Goal: Answer question/provide support

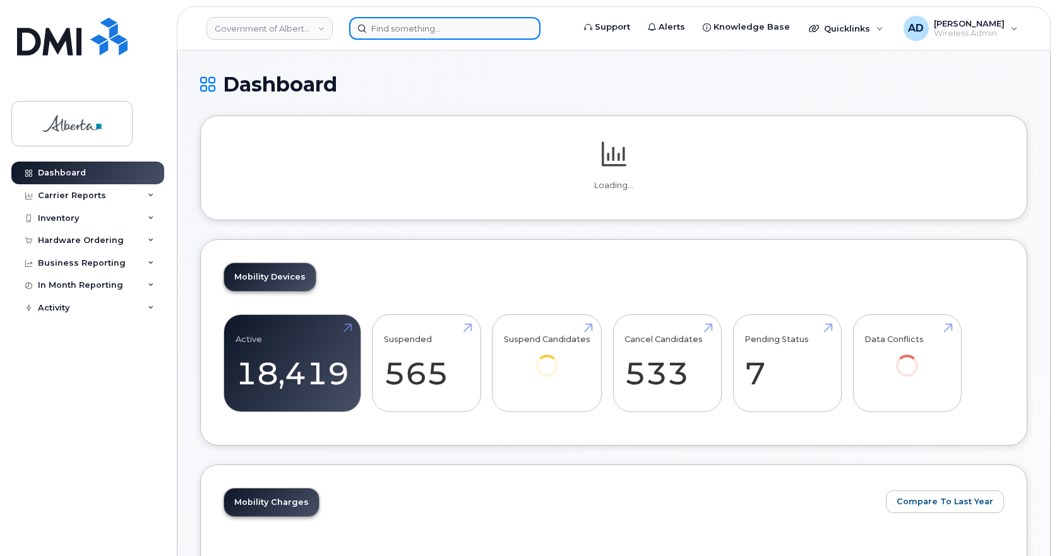
click at [448, 33] on input at bounding box center [444, 28] width 191 height 23
paste input "4033052732"
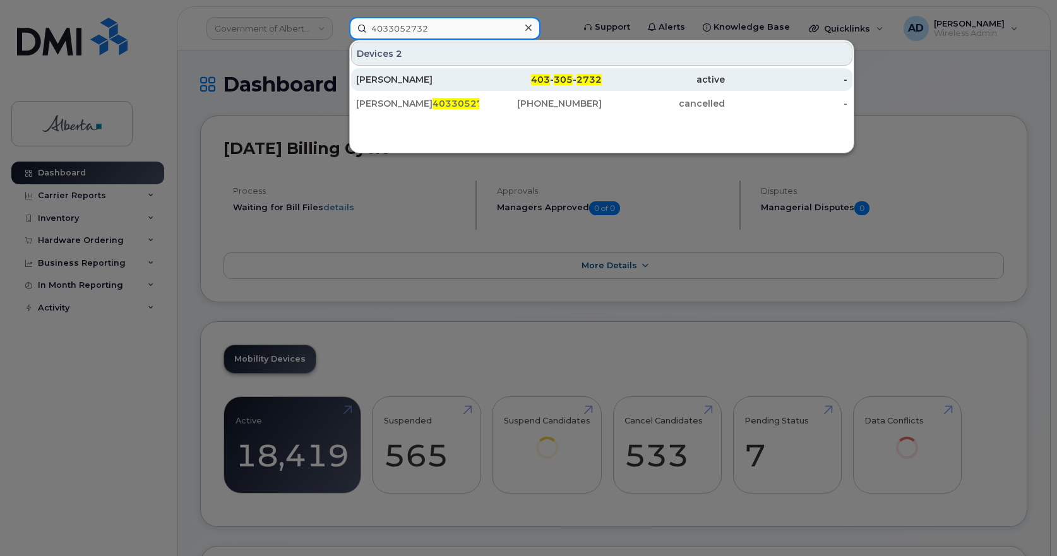
type input "4033052732"
click at [412, 82] on div "Laurie Laforest" at bounding box center [417, 79] width 123 height 13
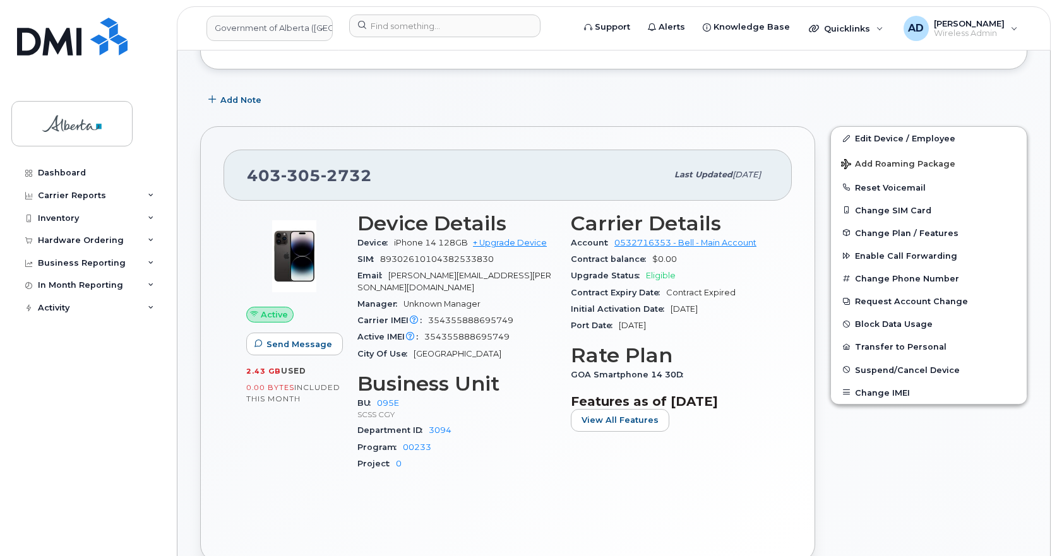
scroll to position [253, 0]
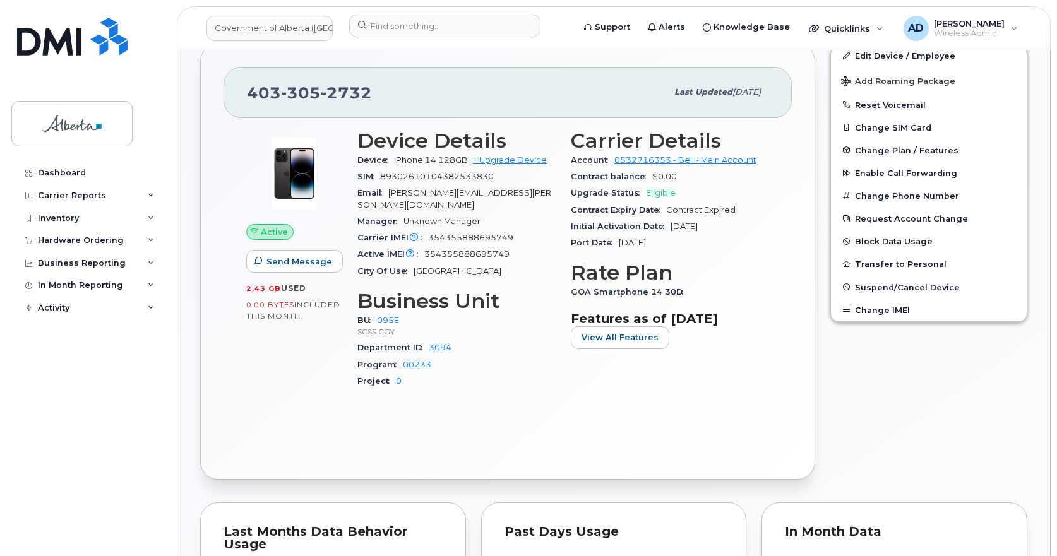
click at [463, 176] on span "89302610104382533830" at bounding box center [437, 176] width 114 height 9
copy span "89302610104382533830"
click at [321, 86] on span "305" at bounding box center [346, 92] width 51 height 19
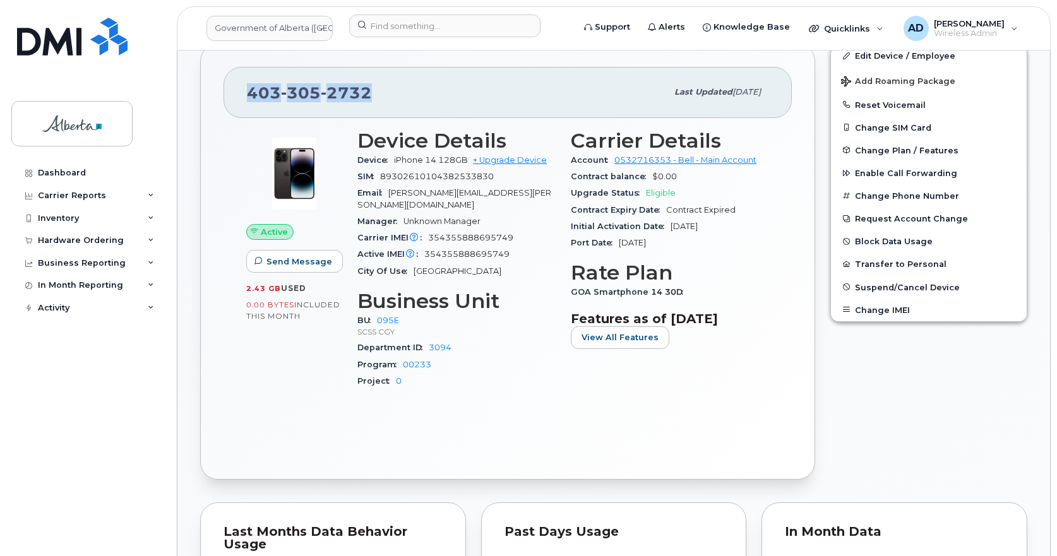
copy span "403 305 2732"
click at [512, 411] on div "Active Send Message 2.43 GB  used 0.00 Bytes  included this month Device Detail…" at bounding box center [508, 287] width 568 height 339
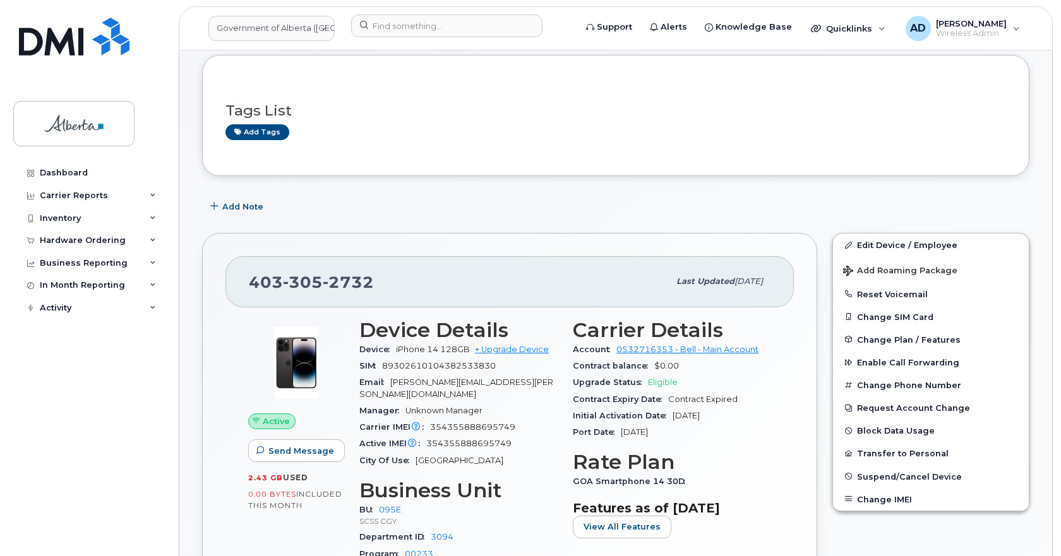
scroll to position [0, 0]
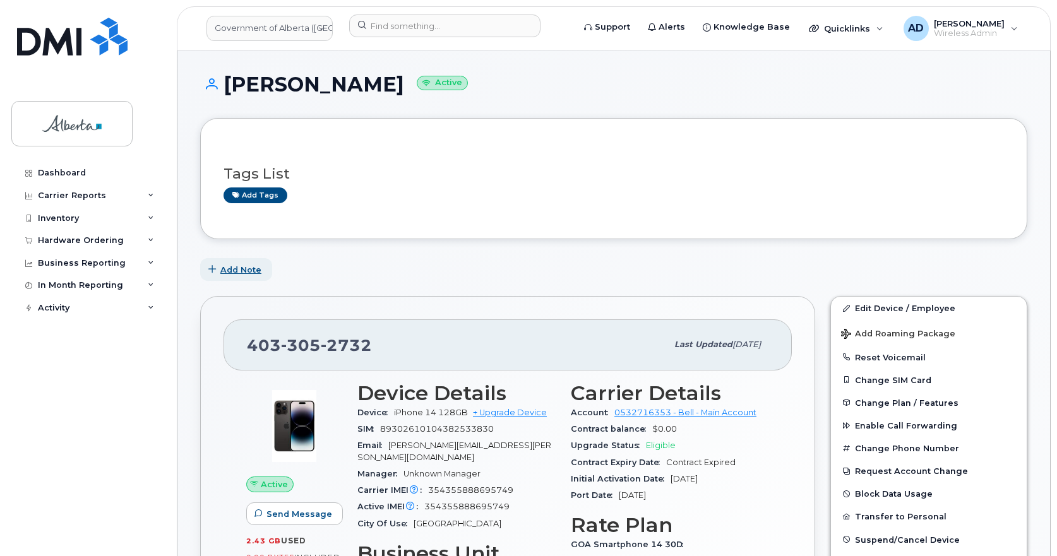
click at [246, 270] on span "Add Note" at bounding box center [240, 270] width 41 height 12
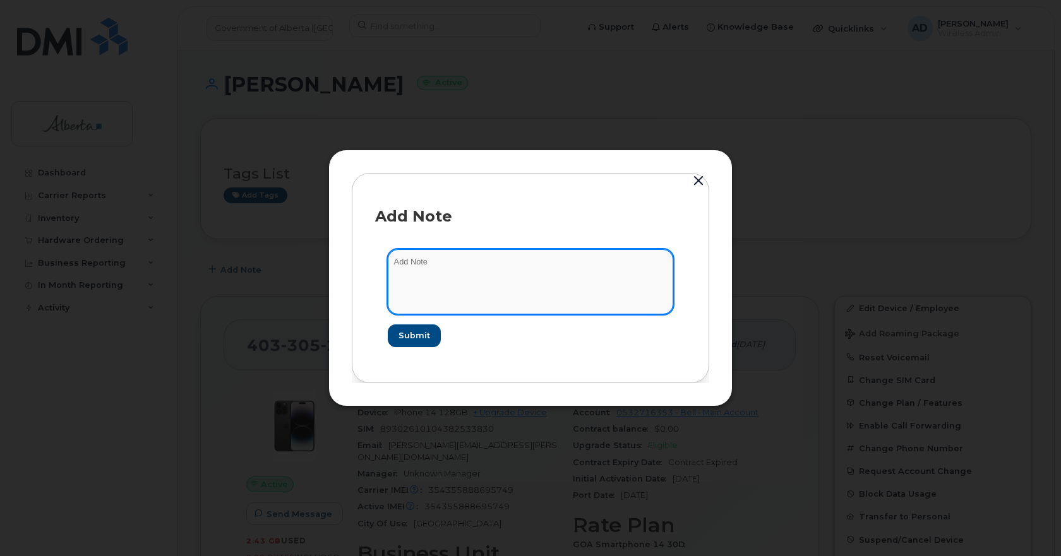
click at [451, 261] on textarea at bounding box center [530, 281] width 285 height 64
paste textarea "Device Reported as Lost INC – Added to negative file iPhone IMEI SN SIM transfe…"
click at [486, 258] on textarea "Device Reported as Lost INC – Added to negative file iPhone IMEI SN SIM transfe…" at bounding box center [530, 281] width 285 height 64
paste textarea "1115384"
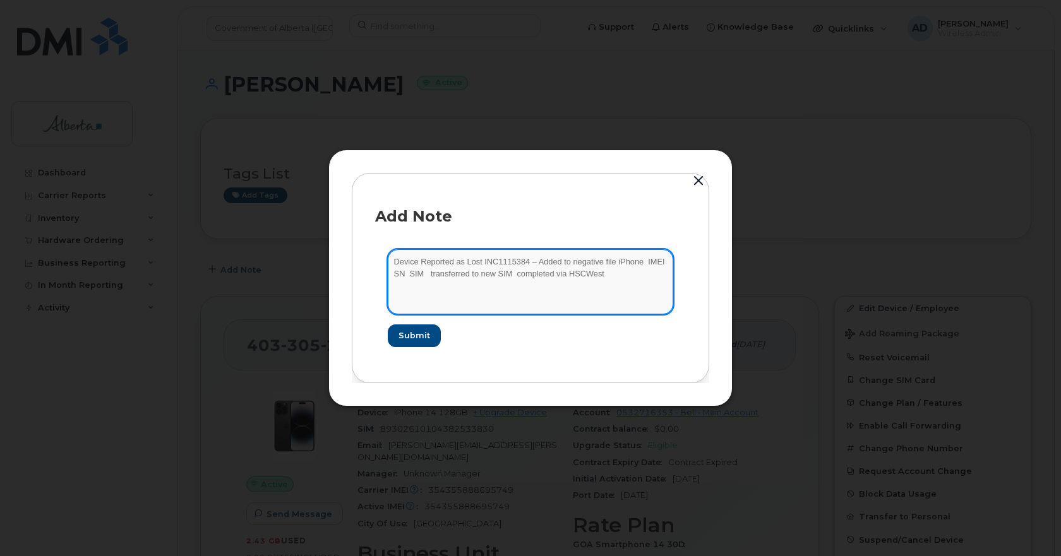
click at [645, 261] on textarea "Device Reported as Lost INC1115384 – Added to negative file iPhone IMEI SN SIM …" at bounding box center [530, 281] width 285 height 64
click at [416, 280] on textarea "Device Reported as Lost INC1115384 – Added to negative file iPhone 14 IMEI SN S…" at bounding box center [530, 281] width 285 height 64
paste textarea "354355888695749"
click at [508, 270] on textarea "Device Reported as Lost INC1115384 – Added to negative file iPhone 14 IMEI 3543…" at bounding box center [530, 281] width 285 height 64
click at [506, 271] on textarea "Device Reported as Lost INC1115384 – Added to negative file iPhone 14 IMEI 3543…" at bounding box center [530, 281] width 285 height 64
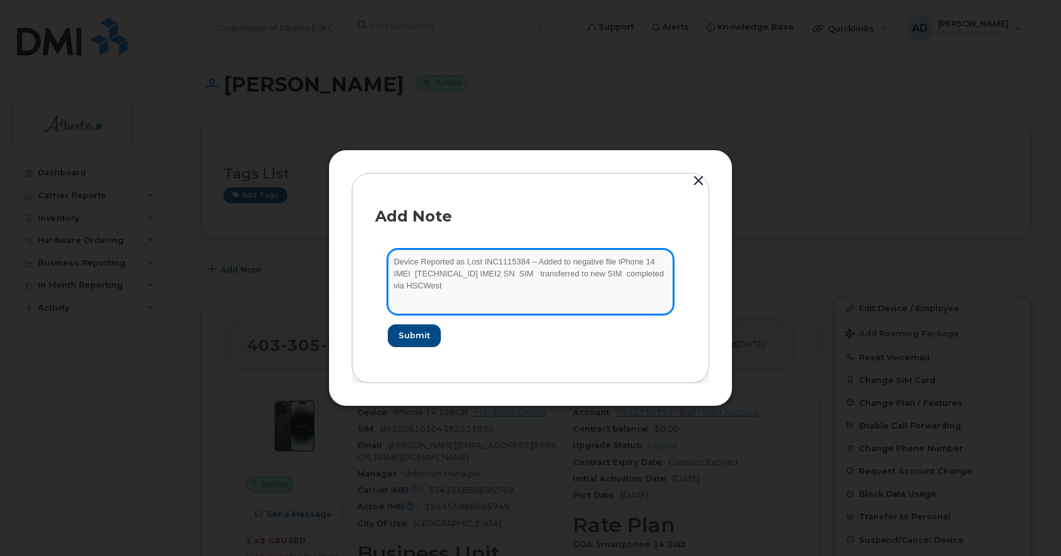
paste textarea "354355888193000"
click at [586, 273] on textarea "Device Reported as Lost INC1115384 – Added to negative file iPhone 14 IMEI 3543…" at bounding box center [530, 281] width 285 height 64
paste textarea "XQCTP4462J"
drag, startPoint x: 476, startPoint y: 285, endPoint x: 506, endPoint y: 287, distance: 29.7
click at [476, 285] on textarea "Device Reported as Lost INC1115384 – Added to negative file iPhone 14 IMEI 3543…" at bounding box center [530, 281] width 285 height 64
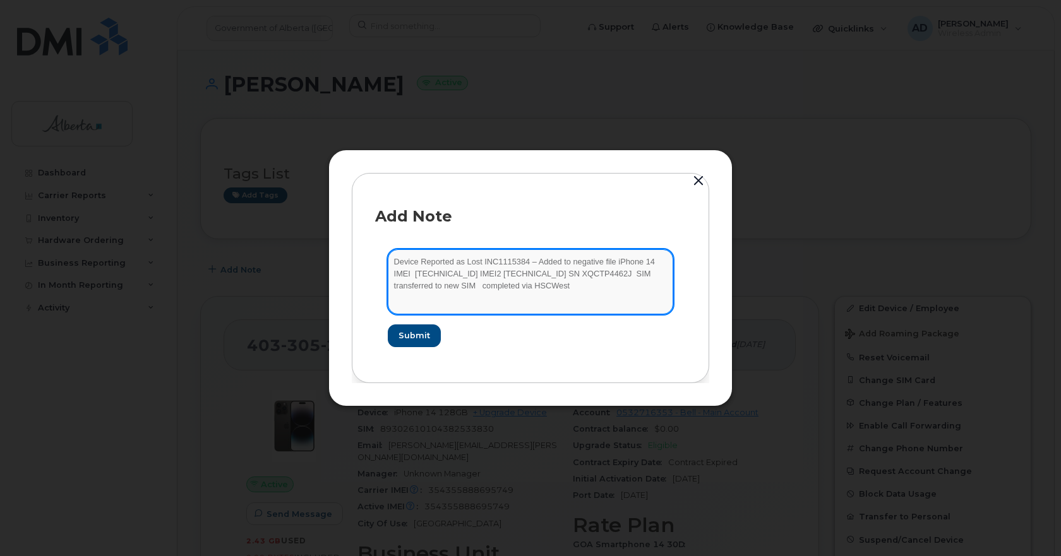
paste textarea "89302610104384308892"
click at [653, 277] on textarea "Device Reported as Lost INC1115384 – Added to negative file iPhone 14 IMEI 3543…" at bounding box center [530, 281] width 285 height 64
paste textarea "89302610104382533830"
click at [487, 299] on textarea "Device Reported as Lost INC1115384 – Added to negative file iPhone 14 IMEI 3543…" at bounding box center [530, 281] width 285 height 64
drag, startPoint x: 491, startPoint y: 304, endPoint x: 325, endPoint y: 243, distance: 177.0
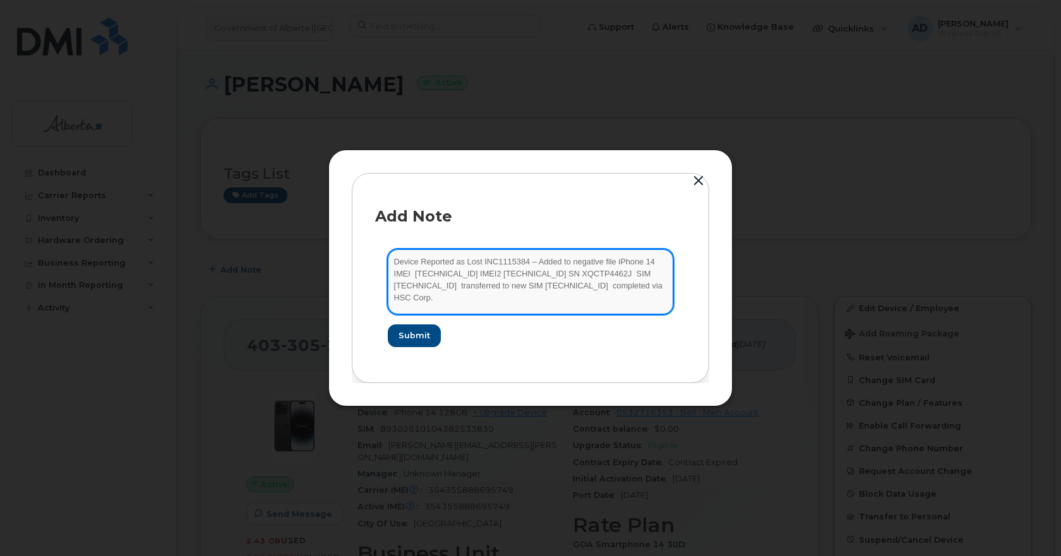
click at [325, 243] on div "Add Note Device Reported as Lost INC1115384 – Added to negative file iPhone 14 …" at bounding box center [530, 278] width 1061 height 556
type textarea "Device Reported as Lost INC1115384 – Added to negative file iPhone 14 IMEI 3543…"
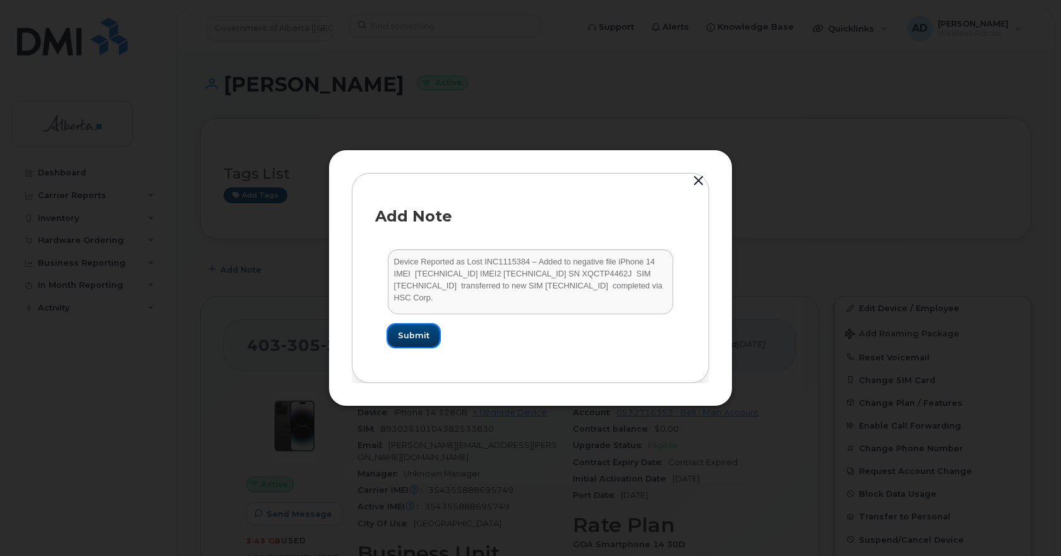
click at [418, 332] on span "Submit" at bounding box center [414, 336] width 32 height 12
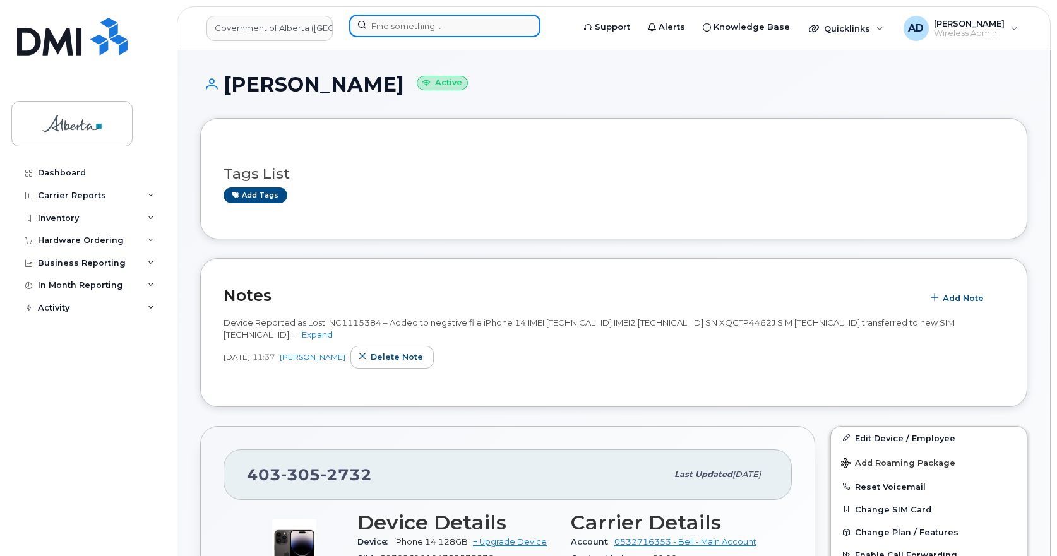
click at [460, 26] on input at bounding box center [444, 26] width 191 height 23
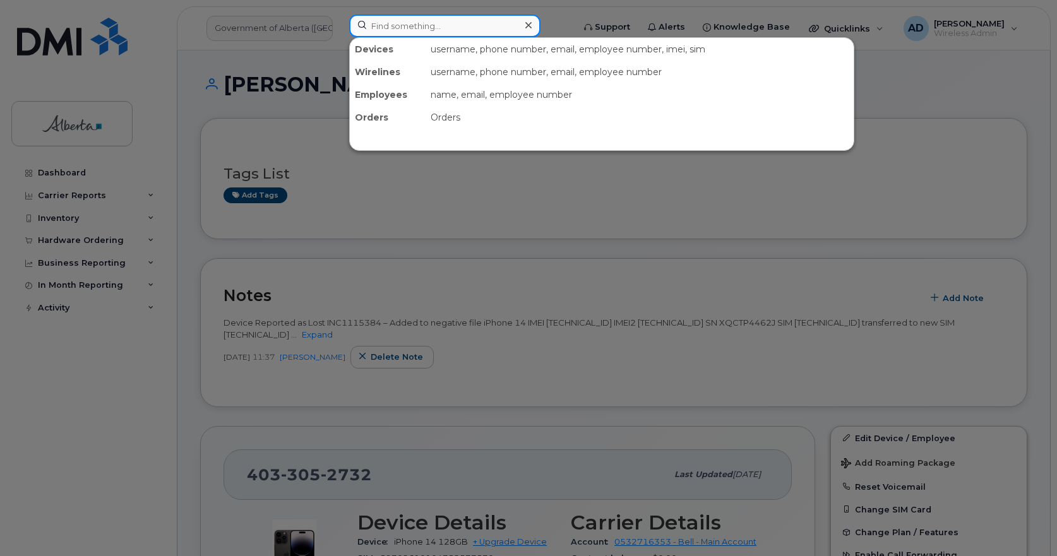
paste input "7806191368"
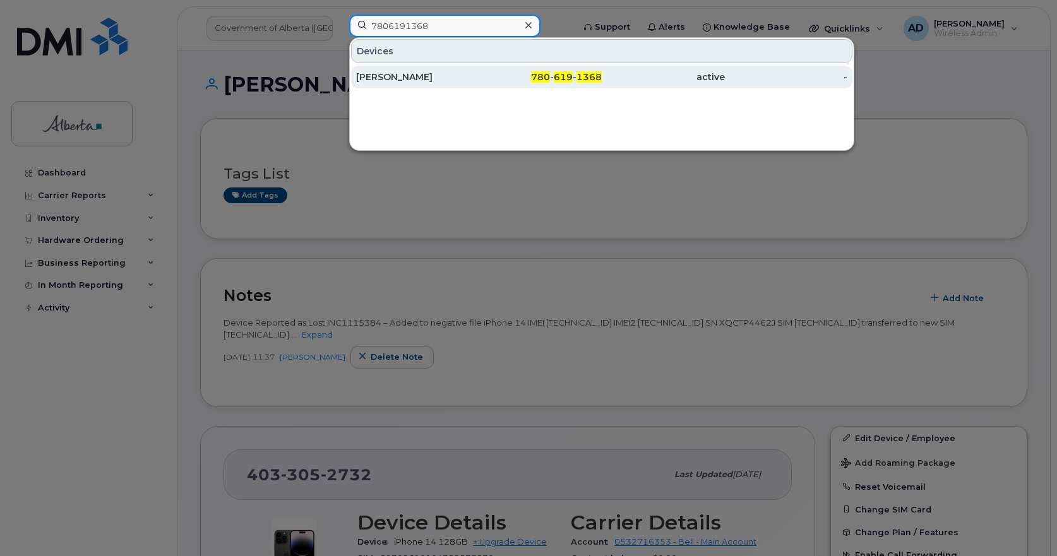
type input "7806191368"
click at [400, 74] on div "[PERSON_NAME]" at bounding box center [417, 77] width 123 height 13
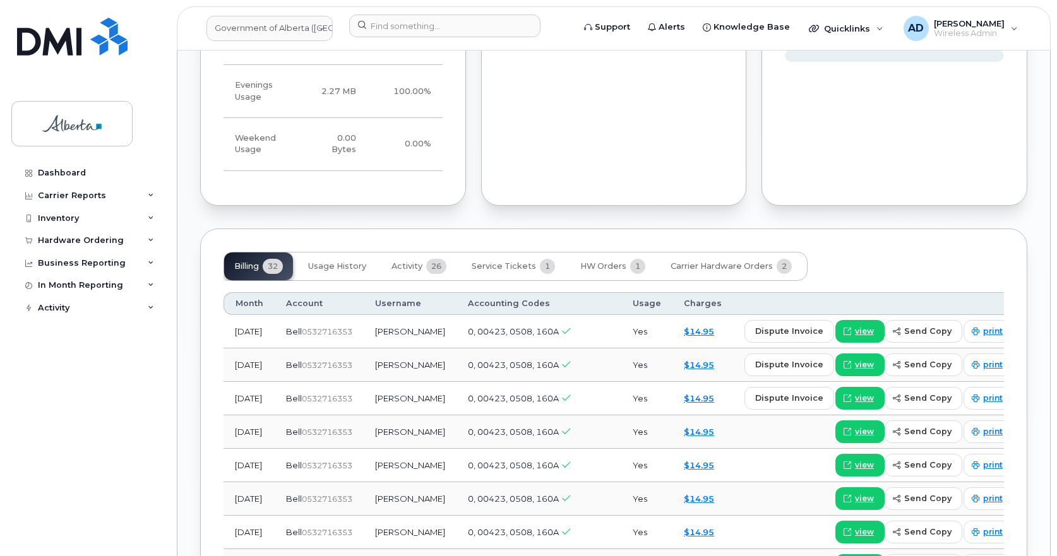
scroll to position [947, 0]
